Goal: Information Seeking & Learning: Check status

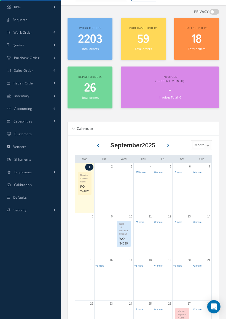
scroll to position [21, 0]
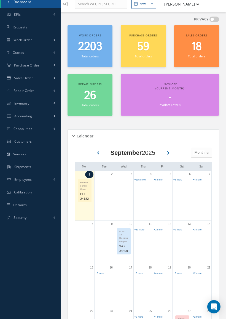
click at [20, 115] on span "Accounting" at bounding box center [23, 116] width 18 height 5
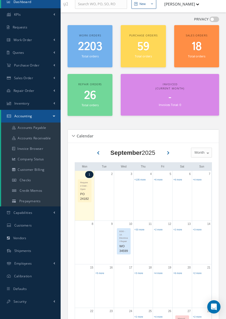
click at [92, 39] on span "2203" at bounding box center [90, 47] width 24 height 16
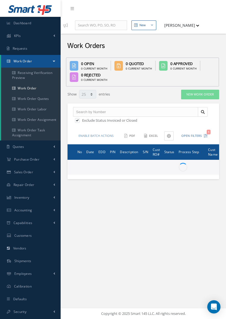
select select "25"
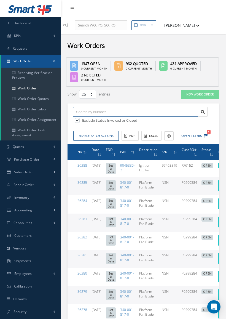
click at [141, 107] on input "text" at bounding box center [135, 112] width 125 height 10
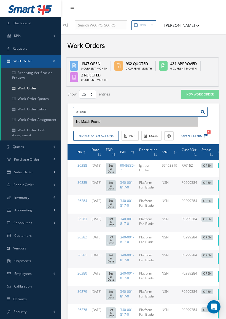
type input "31050"
click at [201, 107] on link at bounding box center [203, 112] width 10 height 10
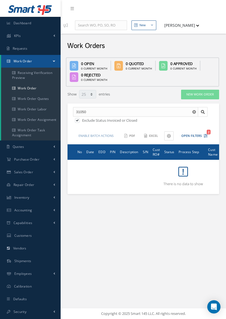
click at [79, 118] on label at bounding box center [79, 120] width 1 height 5
click at [79, 119] on input "checkbox" at bounding box center [77, 121] width 4 height 4
checkbox input "false"
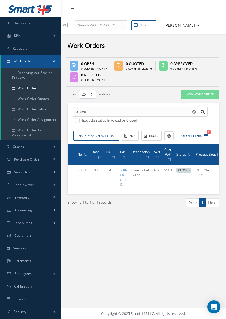
click at [80, 168] on link "31050" at bounding box center [82, 170] width 10 height 5
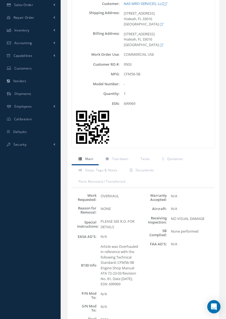
scroll to position [167, 0]
click at [147, 168] on span "Documents" at bounding box center [145, 170] width 18 height 5
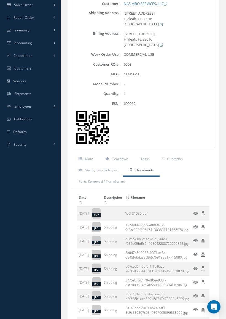
click at [198, 211] on icon at bounding box center [195, 213] width 5 height 4
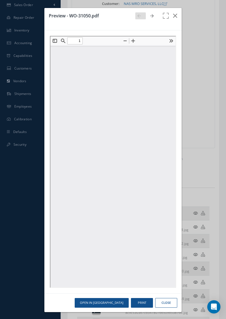
scroll to position [0, 0]
type input "0"
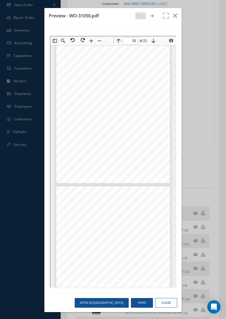
type input "21"
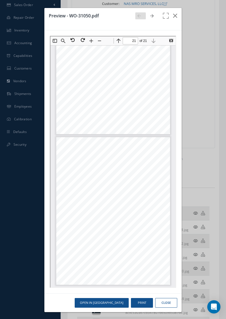
scroll to position [2923, 0]
click at [177, 14] on icon "button" at bounding box center [175, 15] width 4 height 7
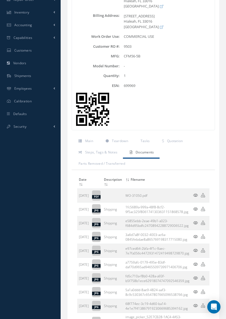
scroll to position [302, 0]
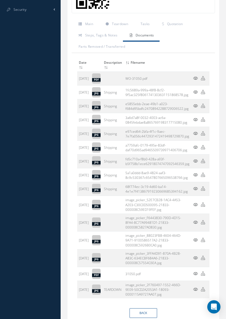
click at [181, 282] on link "image_picker_2F760497-1552-466D-9E09-50CD2A2053A1-18093-0000115A9727AA07.jpg" at bounding box center [152, 289] width 55 height 14
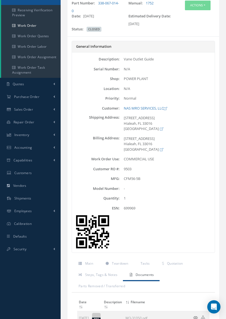
scroll to position [0, 0]
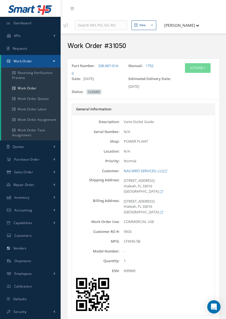
click at [23, 24] on span "Dashboard" at bounding box center [23, 23] width 18 height 5
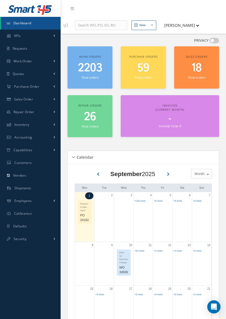
click at [98, 62] on div "2203 Total orders" at bounding box center [89, 71] width 39 height 19
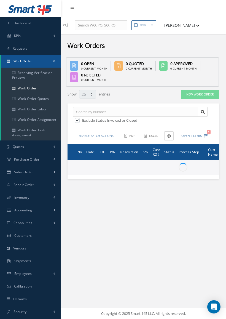
select select "25"
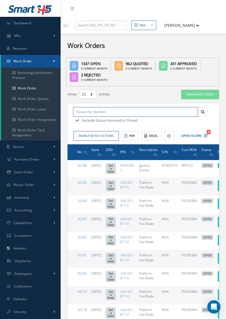
click at [146, 107] on input "text" at bounding box center [135, 112] width 125 height 10
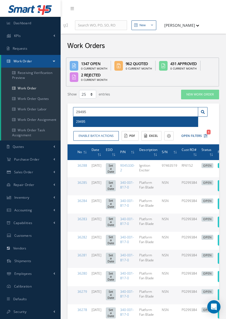
type input "29495"
click at [91, 119] on div "29495" at bounding box center [135, 122] width 119 height 6
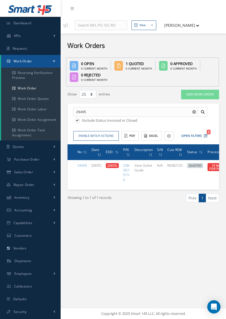
click at [81, 163] on link "29495" at bounding box center [82, 165] width 10 height 5
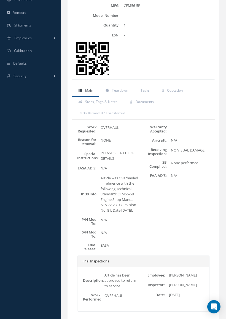
scroll to position [254, 0]
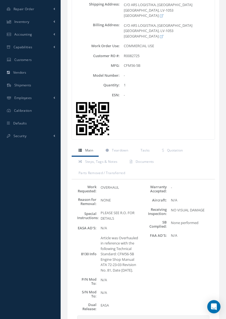
click at [148, 157] on link "Documents" at bounding box center [141, 163] width 36 height 12
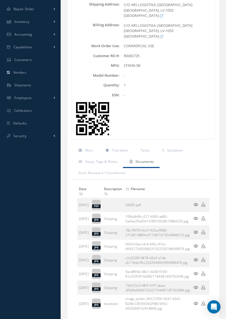
scroll to position [190, 0]
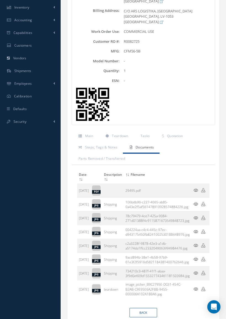
click at [179, 184] on td "29495.pdf" at bounding box center [158, 191] width 68 height 14
click at [191, 184] on td "29495.pdf" at bounding box center [158, 191] width 68 height 14
click at [198, 188] on icon at bounding box center [196, 190] width 5 height 4
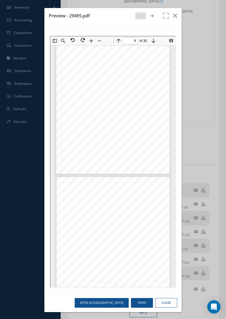
scroll to position [1244, 0]
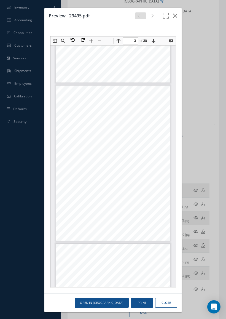
type input "2"
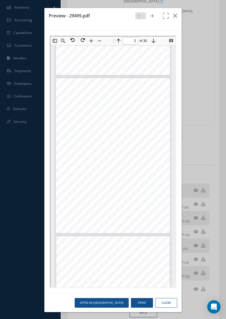
scroll to position [97, 0]
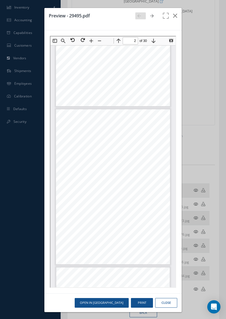
click at [174, 18] on icon "button" at bounding box center [175, 15] width 4 height 7
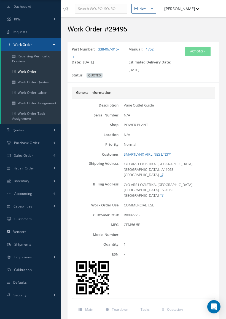
scroll to position [0, 0]
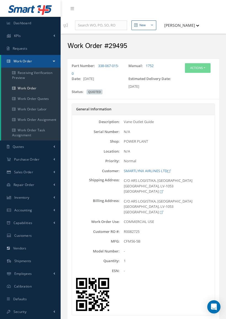
click at [25, 24] on span "Dashboard" at bounding box center [23, 23] width 18 height 5
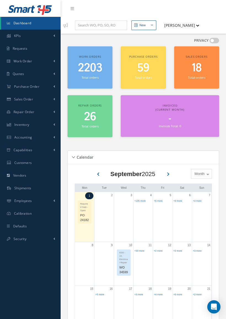
click at [100, 62] on div "2203 Total orders" at bounding box center [89, 71] width 39 height 19
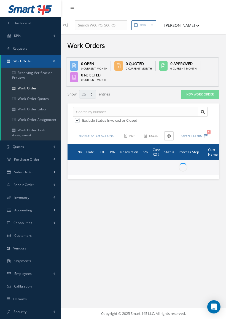
select select "25"
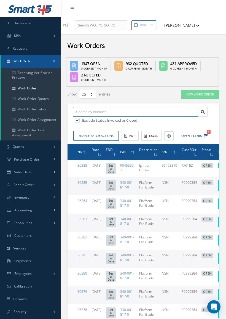
click at [130, 107] on input "text" at bounding box center [135, 112] width 125 height 10
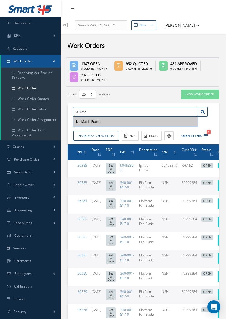
type input "31052"
click at [206, 107] on link at bounding box center [203, 112] width 10 height 10
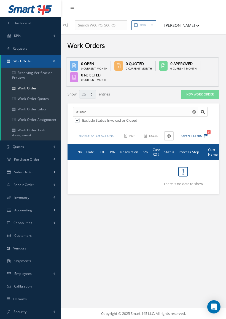
click at [81, 118] on label at bounding box center [79, 120] width 1 height 5
click at [79, 119] on input "checkbox" at bounding box center [77, 121] width 4 height 4
checkbox input "false"
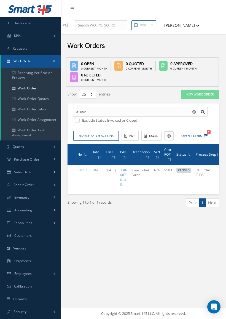
click at [81, 168] on link "31052" at bounding box center [82, 170] width 10 height 5
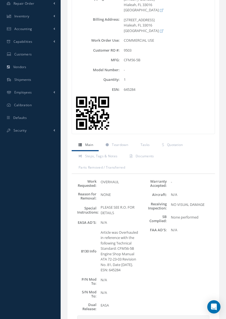
scroll to position [200, 0]
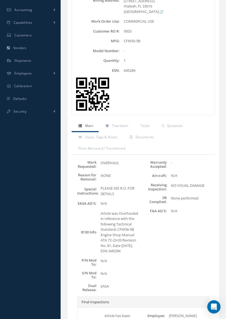
click at [145, 135] on span "Documents" at bounding box center [145, 137] width 18 height 5
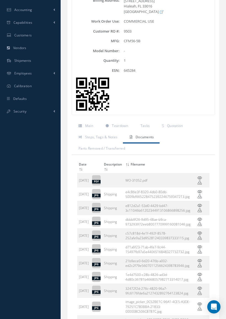
click at [181, 173] on td "WO-31052.pdf" at bounding box center [158, 180] width 68 height 14
click at [202, 176] on icon at bounding box center [199, 178] width 5 height 4
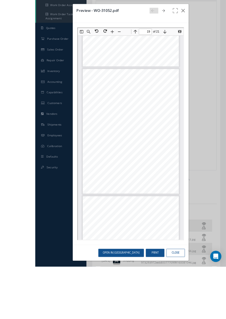
scroll to position [182, 0]
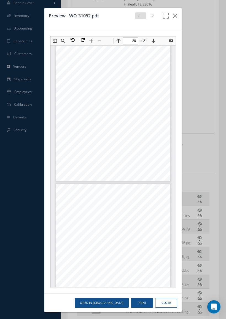
type input "21"
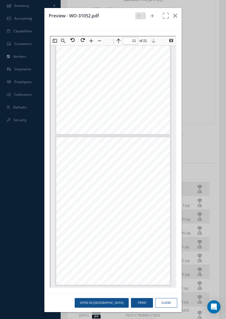
scroll to position [2923, 0]
click at [179, 14] on button "button" at bounding box center [175, 15] width 13 height 15
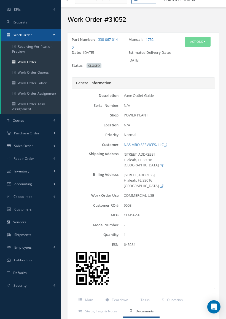
scroll to position [26, 0]
click at [42, 135] on link "Purchase Order" at bounding box center [30, 133] width 61 height 13
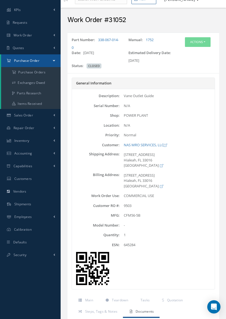
click at [45, 75] on a=1&status_id=2&status_id=3&status_id=5&collapsedFilters"] "Purchase Orders" at bounding box center [31, 72] width 60 height 10
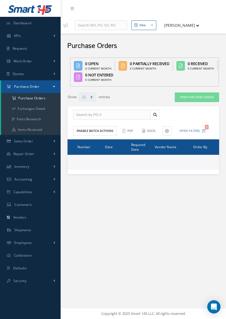
select select "25"
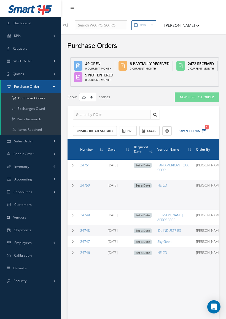
click at [189, 126] on button "Open Filters 1" at bounding box center [190, 130] width 31 height 9
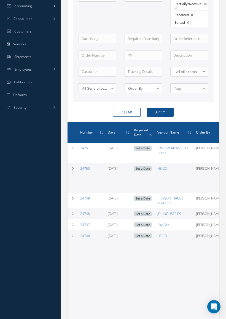
scroll to position [109, 0]
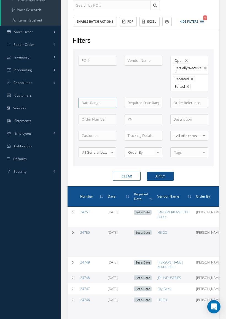
click at [103, 98] on input at bounding box center [98, 103] width 38 height 10
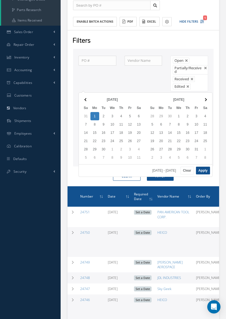
click at [86, 102] on th at bounding box center [86, 99] width 9 height 8
click at [85, 100] on span at bounding box center [85, 99] width 3 height 3
click at [87, 100] on span at bounding box center [85, 99] width 3 height 3
click at [88, 100] on th at bounding box center [86, 99] width 9 height 8
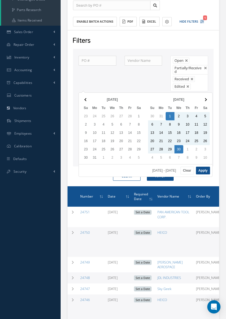
click at [206, 171] on button "Apply" at bounding box center [203, 171] width 14 height 8
type input "[DATE] - [DATE]"
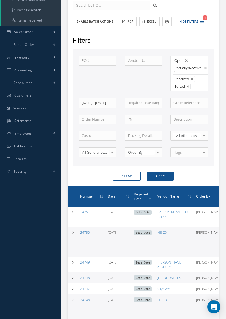
click at [170, 172] on button "Apply" at bounding box center [160, 176] width 27 height 9
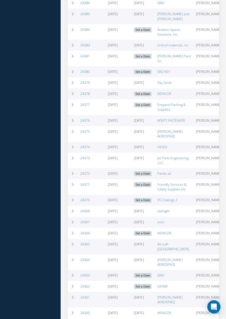
scroll to position [325, 0]
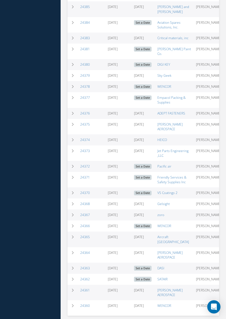
click at [196, 319] on link "2" at bounding box center [195, 324] width 7 height 9
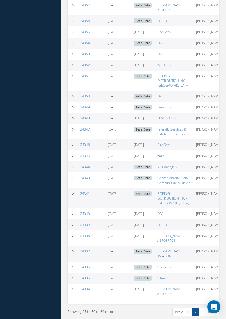
scroll to position [339, 0]
click at [203, 307] on link "3" at bounding box center [202, 311] width 7 height 9
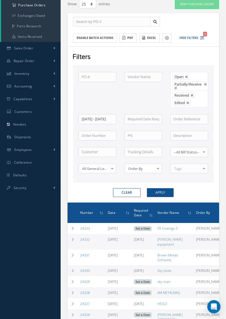
scroll to position [0, 0]
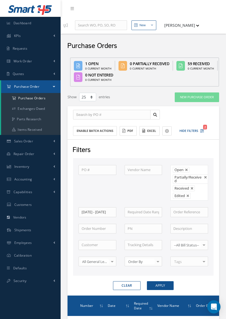
click at [31, 155] on span "Repair Order" at bounding box center [24, 153] width 21 height 5
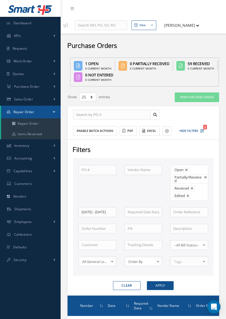
click at [40, 125] on link "Repair Order" at bounding box center [31, 123] width 60 height 10
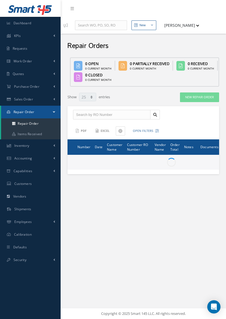
select select "25"
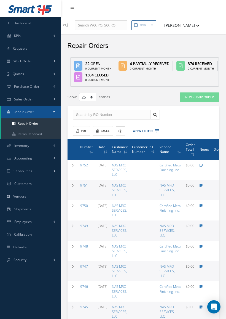
click at [145, 126] on button "Open Filters" at bounding box center [143, 130] width 31 height 9
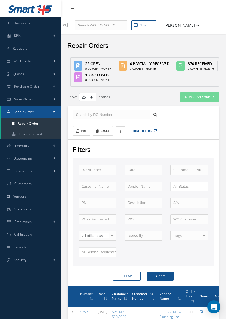
click at [144, 165] on input at bounding box center [144, 170] width 38 height 10
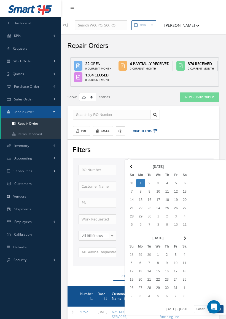
click at [133, 165] on th at bounding box center [131, 166] width 9 height 8
click at [135, 165] on th at bounding box center [131, 166] width 9 height 8
click at [135, 166] on th at bounding box center [131, 166] width 9 height 8
click at [135, 165] on th at bounding box center [131, 166] width 9 height 8
click at [134, 167] on th at bounding box center [131, 166] width 9 height 8
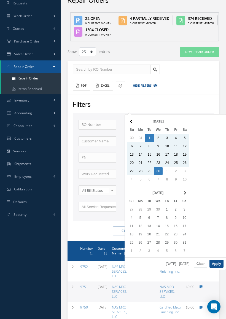
scroll to position [45, 0]
click at [218, 263] on button "Apply" at bounding box center [217, 264] width 14 height 8
type input "04/01/2025 - 04/30/2025"
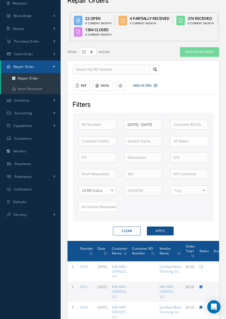
click at [165, 226] on button "Apply" at bounding box center [160, 230] width 27 height 9
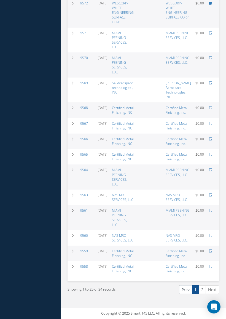
scroll to position [558, 0]
click at [130, 233] on link "NAS MRO SERVICES, LLC" at bounding box center [122, 237] width 21 height 9
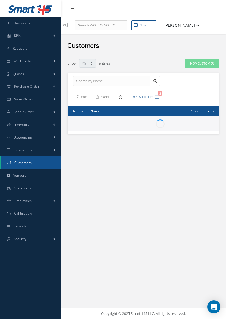
select select "25"
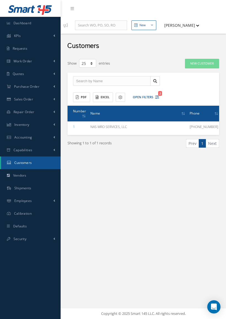
click at [117, 121] on td "NAS MRO SERVICES, LLC" at bounding box center [137, 126] width 99 height 11
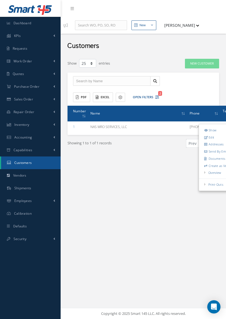
click at [202, 127] on link "Show" at bounding box center [221, 130] width 44 height 7
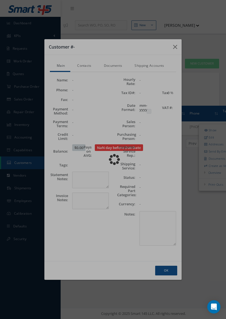
checkbox input "false"
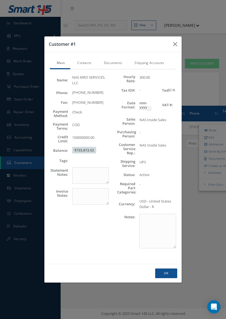
click at [86, 64] on link "Contacts" at bounding box center [83, 64] width 26 height 12
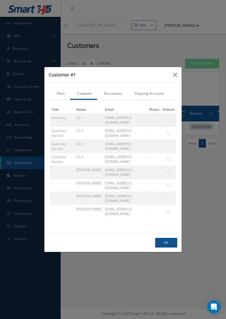
click at [180, 82] on button "button" at bounding box center [175, 74] width 13 height 15
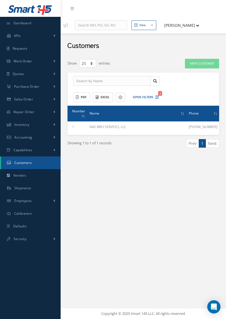
scroll to position [0, 0]
click at [107, 121] on td "NAS MRO SERVICES, LLC" at bounding box center [137, 126] width 99 height 11
click at [114, 121] on td "NAS MRO SERVICES, LLC" at bounding box center [137, 126] width 99 height 11
click at [31, 113] on span "Repair Order" at bounding box center [24, 111] width 21 height 5
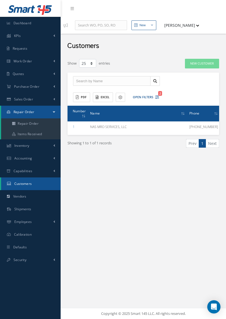
click at [34, 126] on link "Repair Order" at bounding box center [31, 123] width 60 height 10
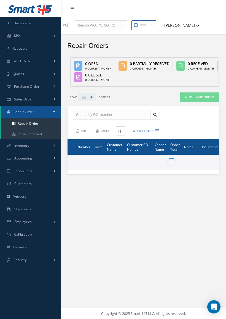
select select "25"
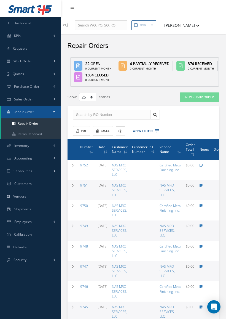
click at [146, 126] on button "Open Filters" at bounding box center [143, 130] width 31 height 9
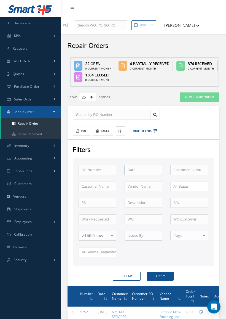
click at [144, 165] on input at bounding box center [144, 170] width 38 height 10
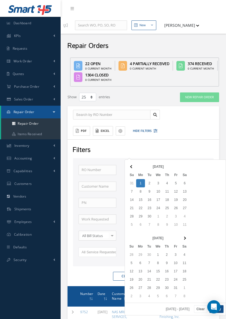
click at [134, 167] on th at bounding box center [131, 166] width 9 height 8
click at [134, 168] on th at bounding box center [131, 166] width 9 height 8
click at [133, 168] on th at bounding box center [131, 166] width 9 height 8
click at [131, 168] on th at bounding box center [131, 166] width 9 height 8
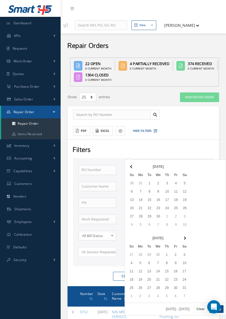
click at [136, 169] on th at bounding box center [131, 166] width 9 height 8
click at [132, 169] on th at bounding box center [131, 166] width 9 height 8
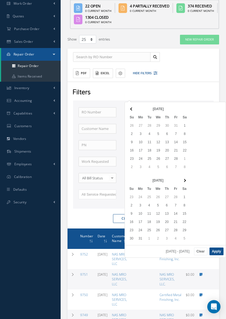
scroll to position [58, 0]
click at [182, 180] on th at bounding box center [184, 180] width 9 height 8
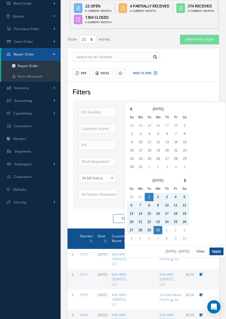
click at [216, 248] on button "Apply" at bounding box center [217, 251] width 14 height 8
type input "[DATE] - [DATE]"
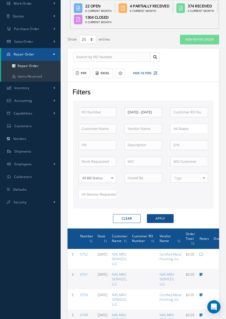
click at [165, 214] on button "Apply" at bounding box center [160, 218] width 27 height 9
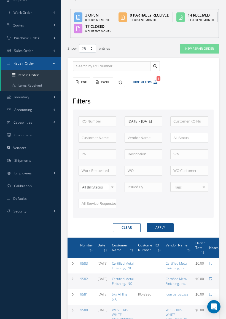
scroll to position [49, 0]
click at [102, 133] on input "text" at bounding box center [98, 138] width 38 height 10
click at [106, 145] on div "NAS MRO SERVICES, LLC" at bounding box center [98, 150] width 32 height 11
type input "NAS MRO SERVICES, LLC"
click at [166, 223] on button "Apply" at bounding box center [160, 227] width 27 height 9
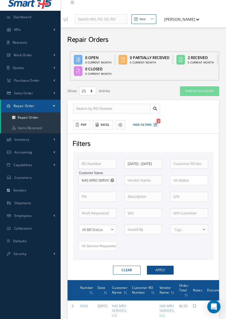
scroll to position [53, 0]
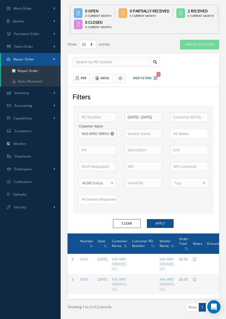
click at [127, 277] on link "NAS MRO SERVICES, LLC" at bounding box center [119, 284] width 15 height 14
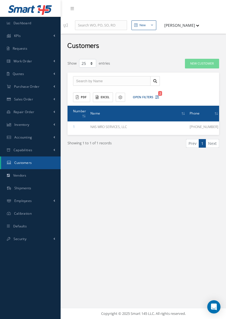
select select "25"
click at [32, 114] on link "Repair Order" at bounding box center [30, 112] width 61 height 13
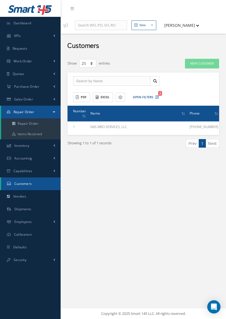
click at [35, 126] on link "Repair Order" at bounding box center [31, 123] width 60 height 10
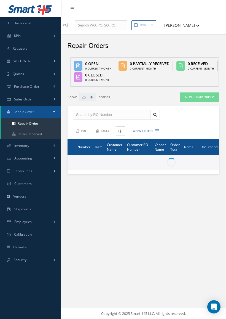
select select "25"
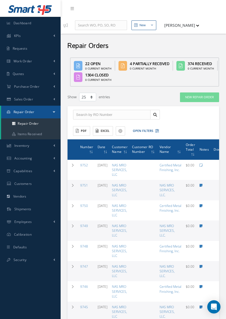
click at [149, 126] on button "Open Filters" at bounding box center [143, 130] width 31 height 9
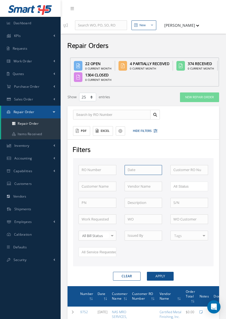
click at [147, 165] on input at bounding box center [144, 170] width 38 height 10
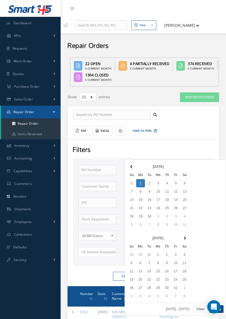
click at [133, 167] on th at bounding box center [131, 166] width 9 height 8
click at [134, 165] on th at bounding box center [131, 166] width 9 height 8
click at [133, 167] on span at bounding box center [131, 166] width 3 height 3
click at [134, 165] on th at bounding box center [131, 166] width 9 height 8
click at [129, 170] on th at bounding box center [131, 166] width 9 height 8
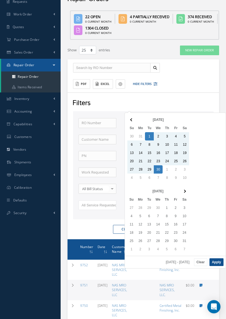
scroll to position [47, 0]
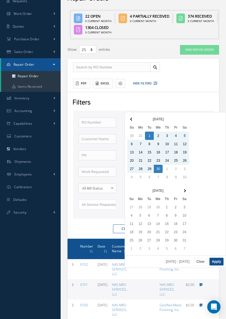
click at [218, 263] on button "Apply" at bounding box center [217, 262] width 14 height 8
type input "04/01/2025 - 04/30/2025"
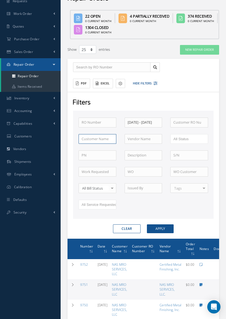
click at [98, 134] on input "text" at bounding box center [98, 139] width 38 height 10
click at [102, 146] on div "NAS MRO SERVICES, LLC" at bounding box center [98, 151] width 32 height 11
type input "NAS MRO SERVICES, LLC"
click at [165, 224] on button "Apply" at bounding box center [160, 228] width 27 height 9
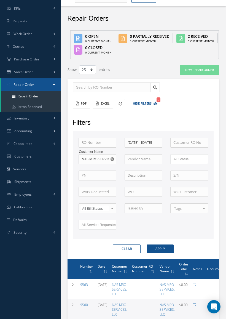
scroll to position [53, 0]
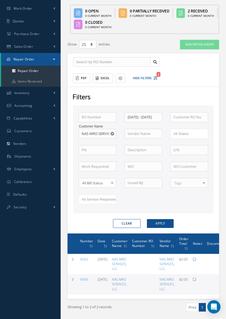
click at [85, 277] on link "9560" at bounding box center [84, 279] width 8 height 5
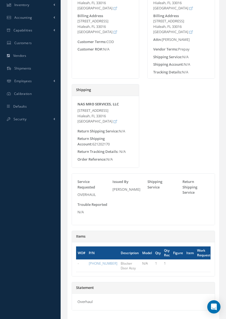
scroll to position [164, 0]
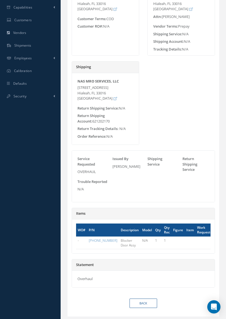
click at [143, 298] on link "Back" at bounding box center [144, 303] width 28 height 10
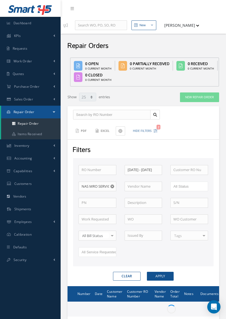
select select "25"
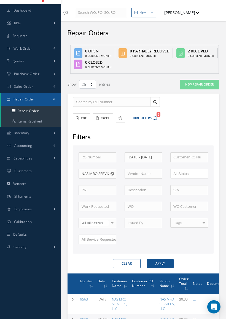
scroll to position [53, 0]
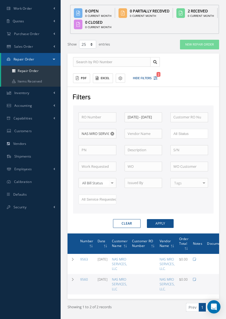
click at [85, 257] on link "9563" at bounding box center [84, 259] width 8 height 5
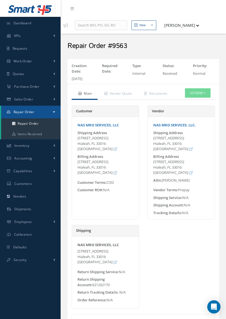
click at [41, 25] on link "Dashboard" at bounding box center [30, 23] width 61 height 13
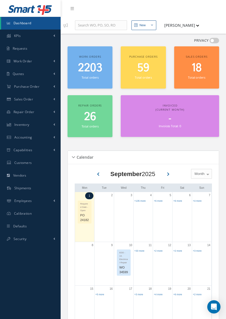
click at [96, 65] on div "Work orders 2203 Total orders" at bounding box center [90, 67] width 45 height 42
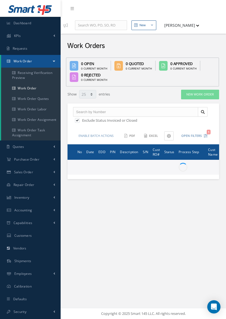
select select "25"
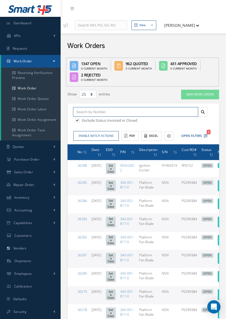
click at [170, 107] on input "text" at bounding box center [135, 112] width 125 height 10
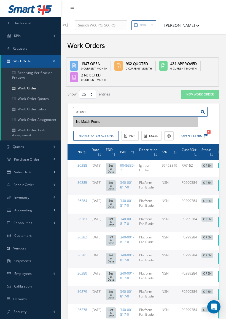
type input "31051"
click at [203, 110] on icon at bounding box center [203, 112] width 4 height 4
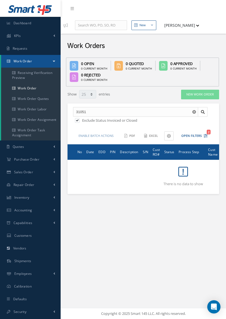
click at [79, 118] on label at bounding box center [79, 120] width 1 height 5
click at [77, 119] on input "checkbox" at bounding box center [77, 121] width 4 height 4
checkbox input "false"
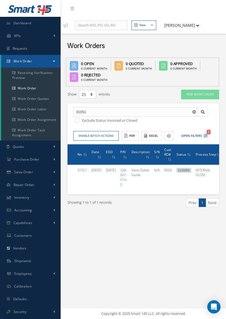
click at [82, 168] on link "31051" at bounding box center [82, 170] width 10 height 5
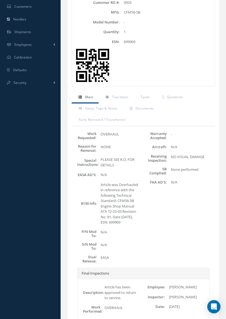
scroll to position [232, 0]
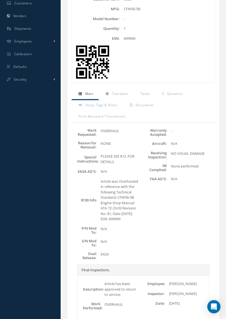
click at [146, 103] on span "Documents" at bounding box center [145, 105] width 18 height 5
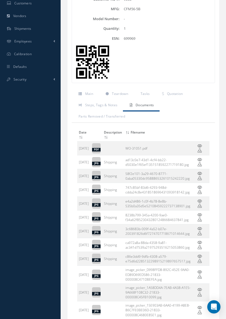
click at [172, 141] on td "WO-31051.pdf" at bounding box center [158, 148] width 68 height 14
click at [201, 144] on icon at bounding box center [199, 146] width 5 height 4
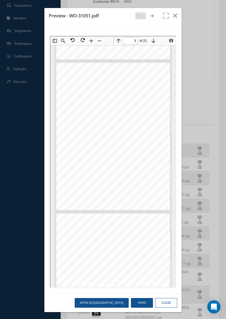
scroll to position [265, 0]
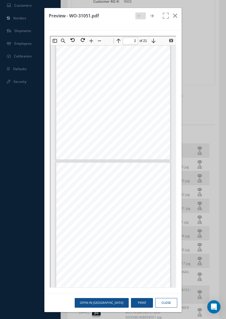
type input "3"
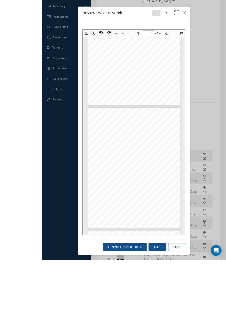
scroll to position [239, 0]
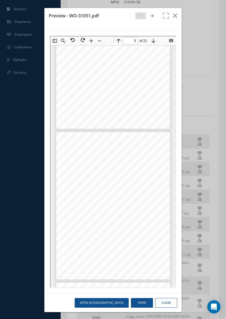
click at [172, 16] on button "button" at bounding box center [175, 15] width 13 height 15
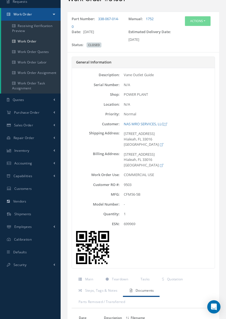
scroll to position [0, 0]
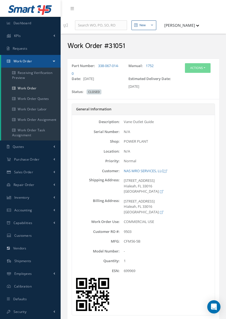
click at [32, 25] on link "Dashboard" at bounding box center [30, 23] width 61 height 13
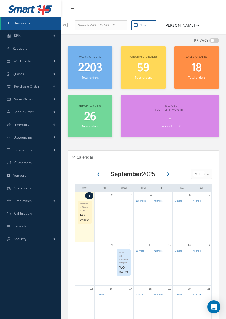
click at [38, 87] on span "Purchase Order" at bounding box center [26, 86] width 25 height 5
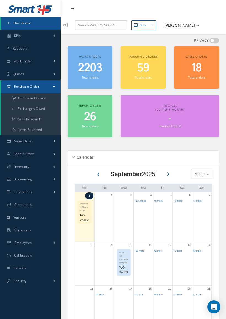
click at [34, 156] on link "Repair Order" at bounding box center [30, 154] width 61 height 13
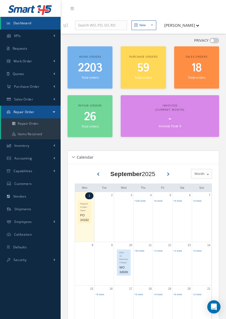
click at [42, 126] on link "Repair Order" at bounding box center [31, 123] width 60 height 10
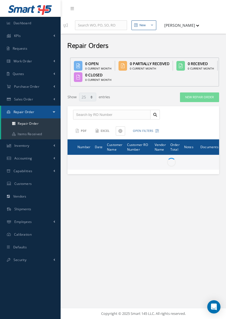
select select "25"
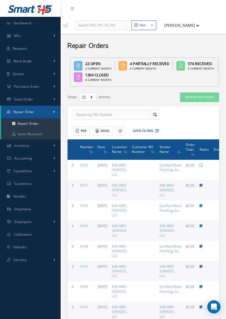
click at [145, 126] on button "Open Filters" at bounding box center [143, 130] width 31 height 9
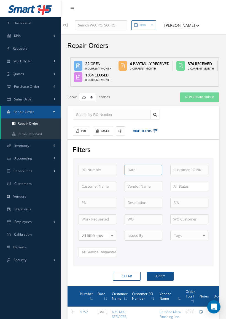
click at [146, 165] on input at bounding box center [144, 170] width 38 height 10
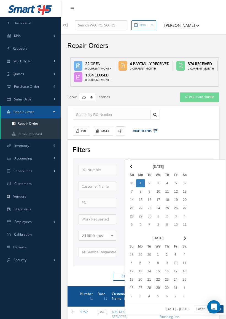
click at [132, 167] on span at bounding box center [131, 166] width 3 height 3
click at [132, 166] on span at bounding box center [131, 166] width 3 height 3
click at [133, 165] on th at bounding box center [131, 166] width 9 height 8
click at [133, 166] on th at bounding box center [131, 166] width 9 height 8
click at [134, 165] on th at bounding box center [131, 166] width 9 height 8
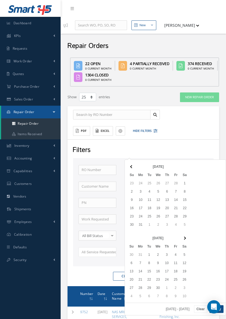
click at [132, 167] on span at bounding box center [131, 166] width 3 height 3
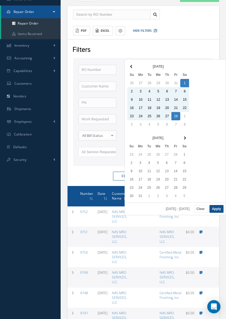
click at [218, 208] on button "Apply" at bounding box center [217, 209] width 14 height 8
type input "02/01/2025 - 02/28/2025"
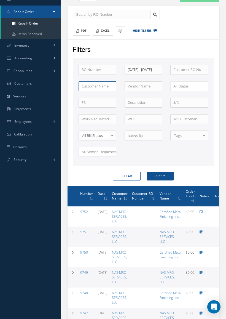
click at [106, 81] on input "text" at bounding box center [98, 86] width 38 height 10
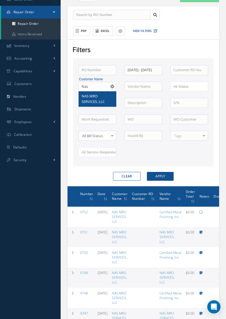
click at [101, 93] on div "NAS MRO SERVICES, LLC" at bounding box center [98, 98] width 32 height 11
type input "NAS MRO SERVICES, LLC"
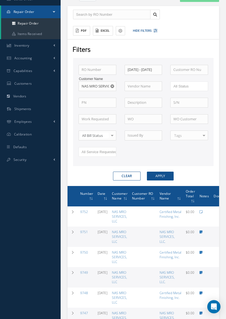
click at [161, 172] on button "Apply" at bounding box center [160, 176] width 27 height 9
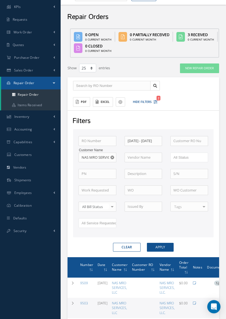
scroll to position [73, 0]
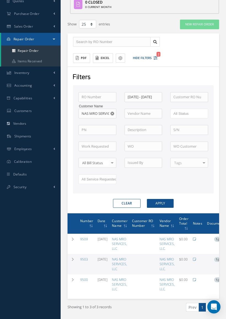
click at [84, 277] on link "9500" at bounding box center [84, 279] width 8 height 5
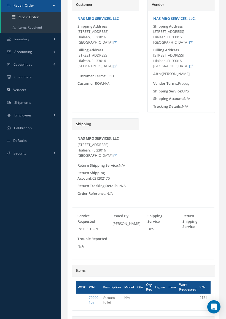
scroll to position [159, 0]
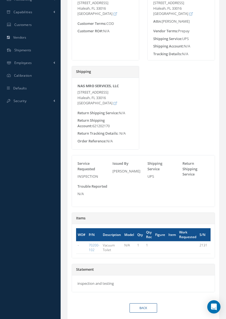
click at [146, 303] on link "Back" at bounding box center [144, 308] width 28 height 10
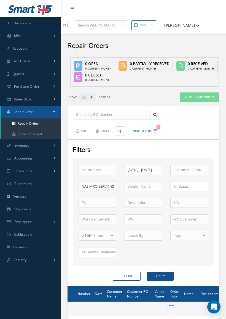
select select "25"
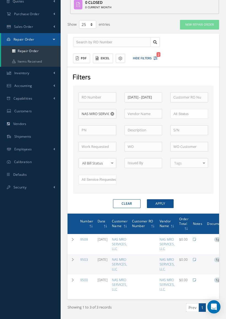
scroll to position [73, 0]
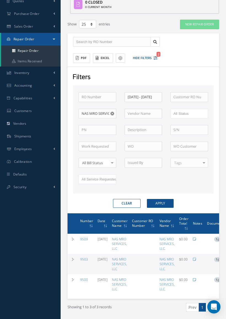
click at [85, 257] on link "9503" at bounding box center [84, 259] width 8 height 5
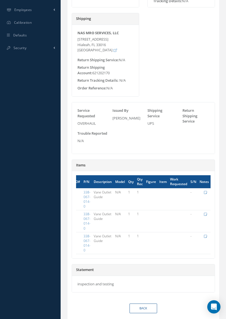
scroll to position [0, 6]
click at [205, 234] on div "Edit Notes Cancel" at bounding box center [204, 236] width 9 height 5
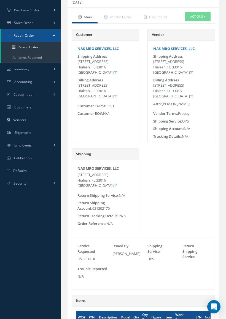
scroll to position [0, 0]
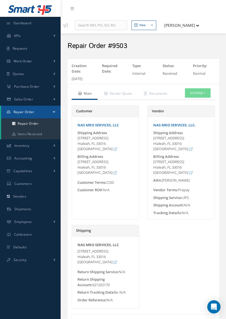
click at [40, 24] on link "Dashboard" at bounding box center [30, 23] width 61 height 13
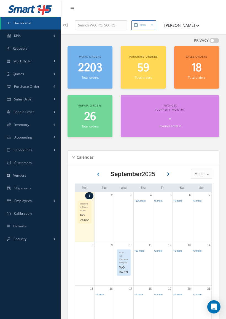
click at [95, 75] on small "Total orders" at bounding box center [90, 77] width 17 height 4
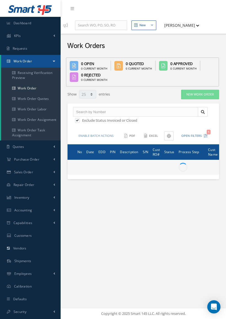
select select "25"
click at [163, 107] on input "text" at bounding box center [135, 112] width 125 height 10
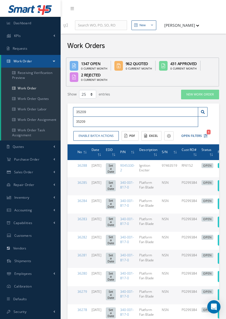
type input "35209"
click at [103, 119] on div "35209" at bounding box center [135, 122] width 119 height 6
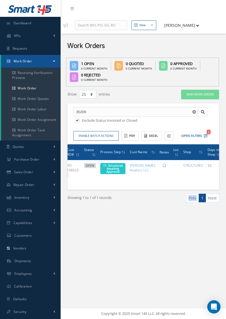
scroll to position [0, 99]
click at [127, 234] on div "New New Work Order New Purchase Order New Customer Quote New Sales Order New Re…" at bounding box center [143, 159] width 165 height 319
click at [44, 22] on link "Dashboard" at bounding box center [30, 23] width 61 height 13
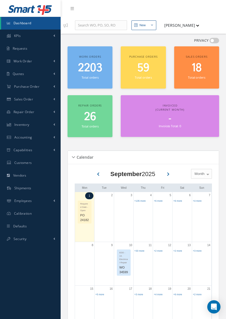
click at [100, 60] on span "2203" at bounding box center [90, 68] width 24 height 16
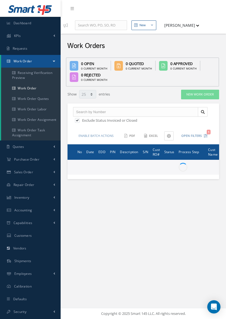
select select "25"
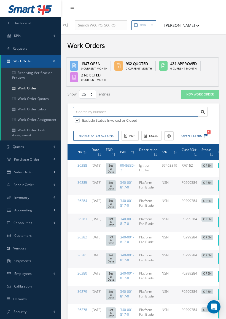
click at [147, 107] on input "text" at bounding box center [135, 112] width 125 height 10
type input "35209"
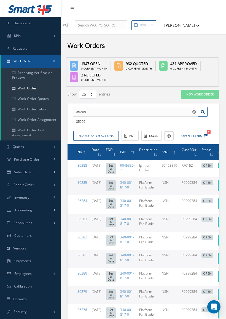
click at [114, 119] on div "35209" at bounding box center [135, 122] width 119 height 6
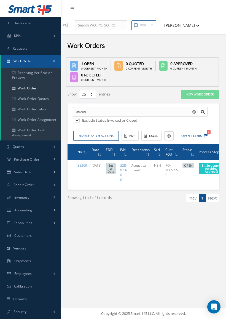
click at [82, 163] on link "35209" at bounding box center [82, 165] width 10 height 5
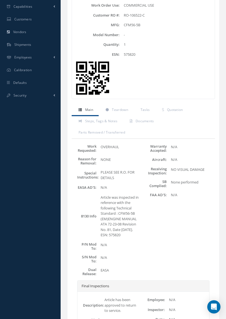
scroll to position [254, 0]
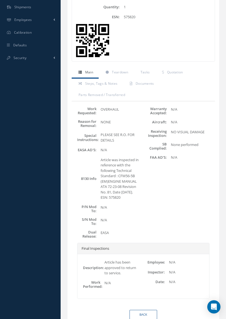
click at [179, 70] on span "Quotation" at bounding box center [175, 72] width 16 height 5
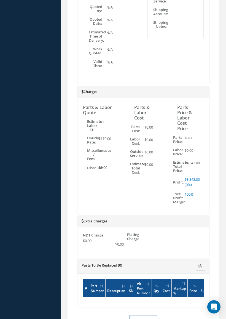
scroll to position [419, 0]
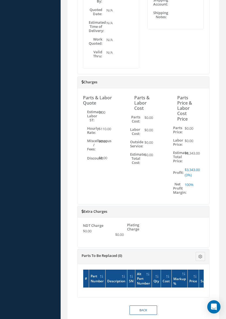
click at [147, 305] on link "Back" at bounding box center [144, 310] width 28 height 10
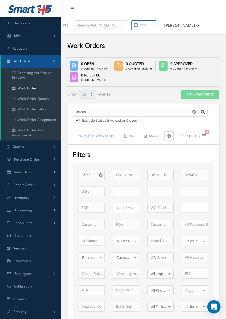
select select "25"
type input "All Work Request"
type input "All Work Performed"
type input "All Status"
type input "WO Part Status"
